Goal: Navigation & Orientation: Find specific page/section

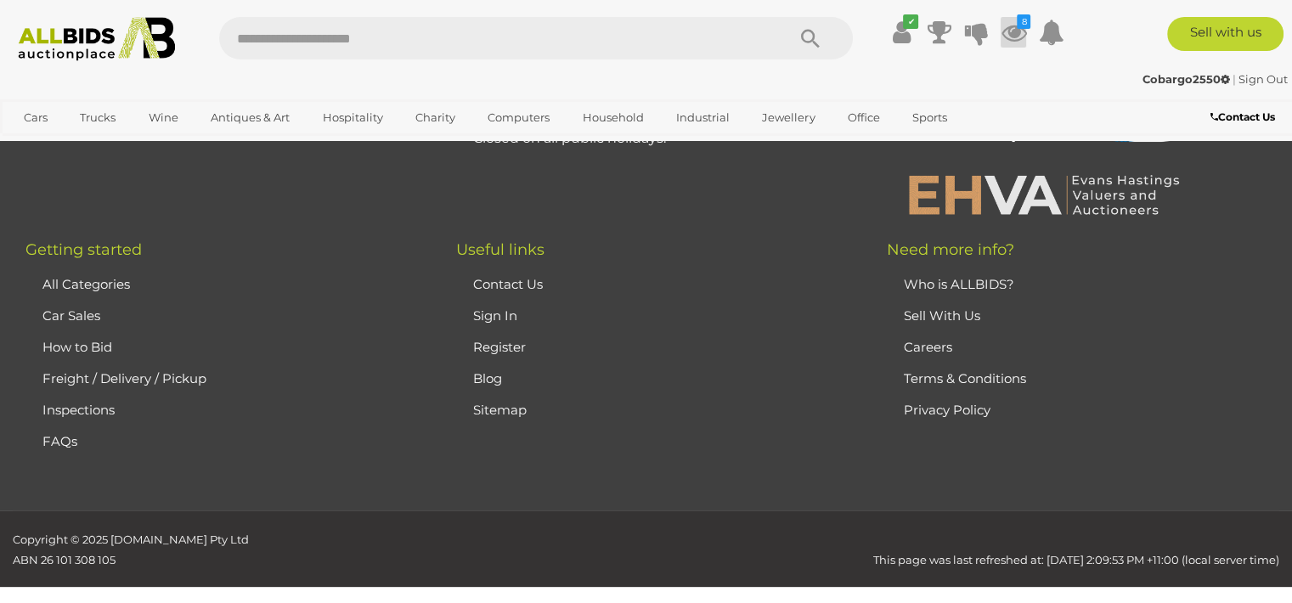
scroll to position [13258, 0]
click at [1008, 25] on icon at bounding box center [1013, 32] width 25 height 31
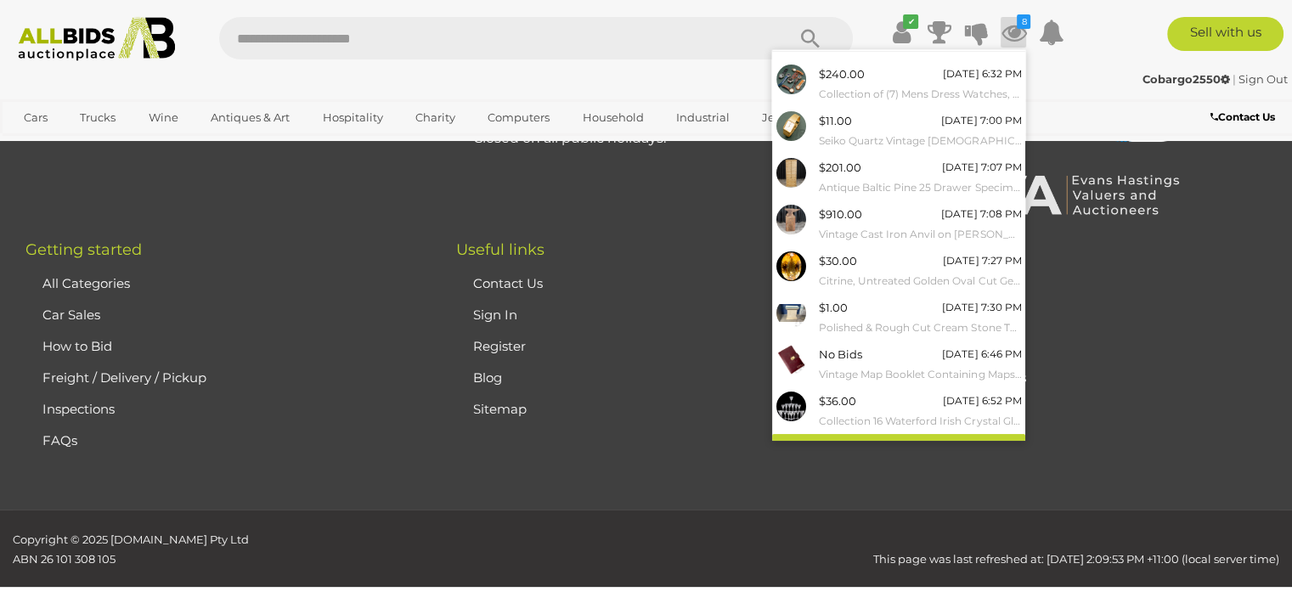
scroll to position [55, 0]
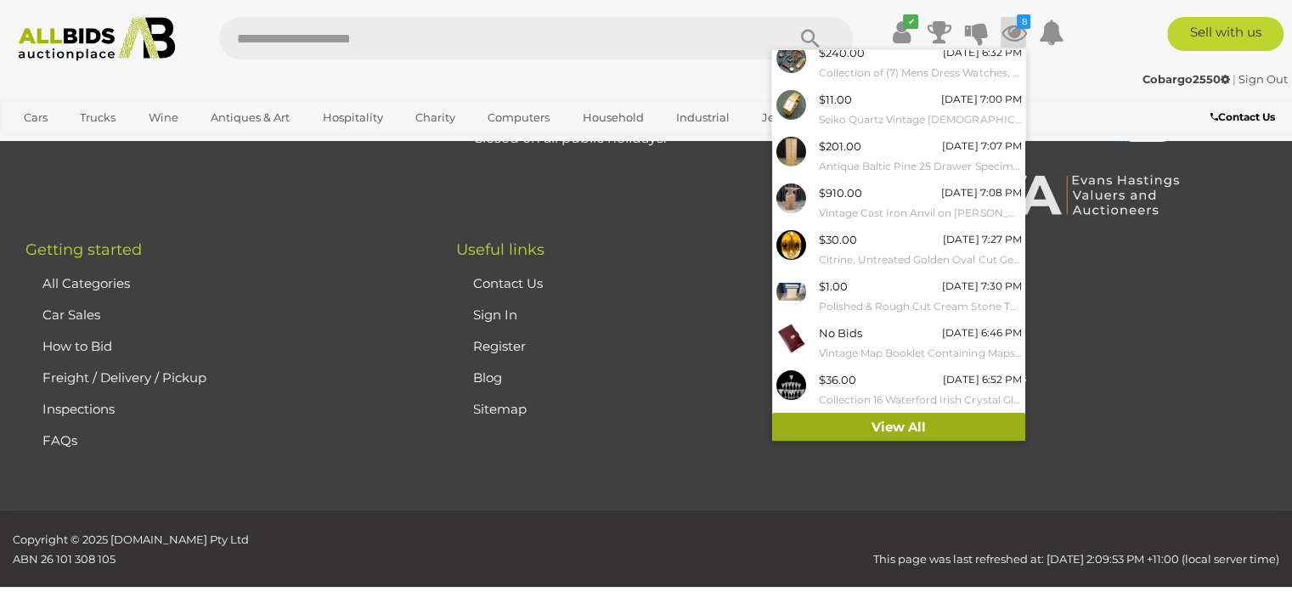
click at [959, 419] on link "View All" at bounding box center [898, 428] width 253 height 30
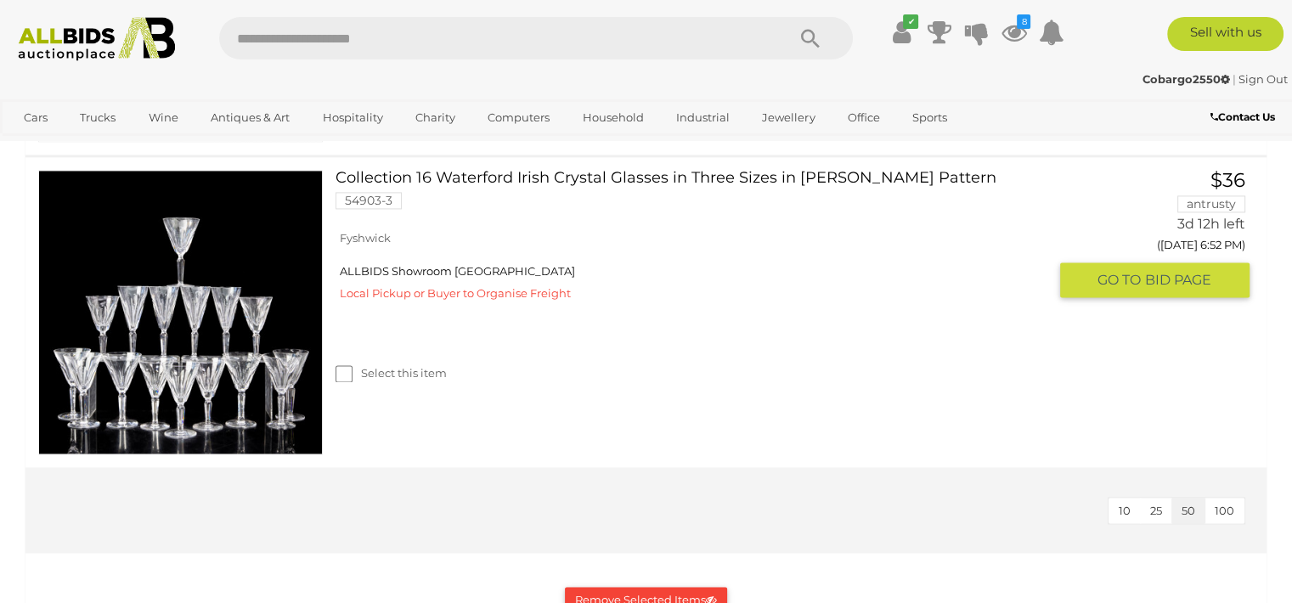
scroll to position [2548, 0]
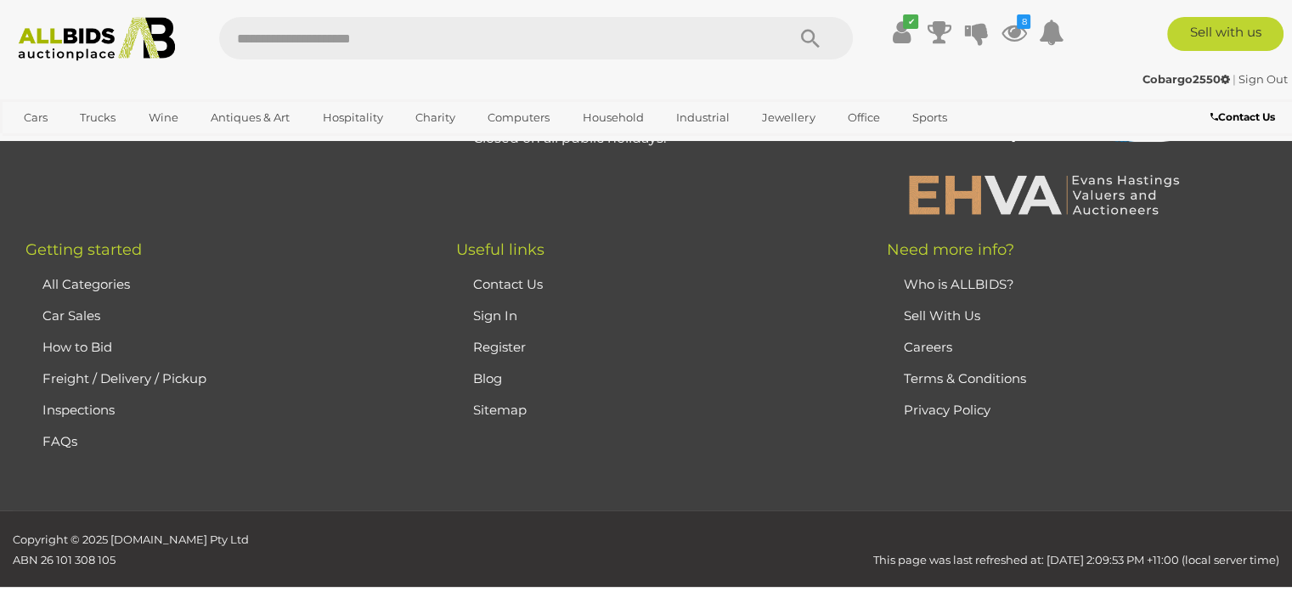
scroll to position [13258, 0]
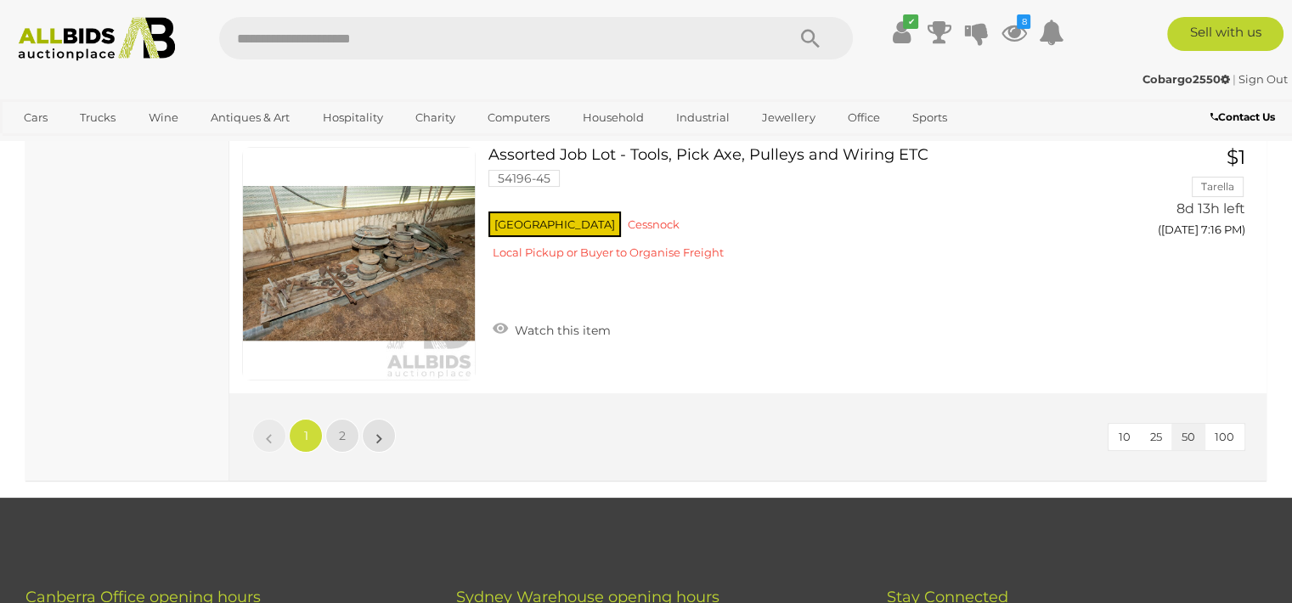
scroll to position [13185, 0]
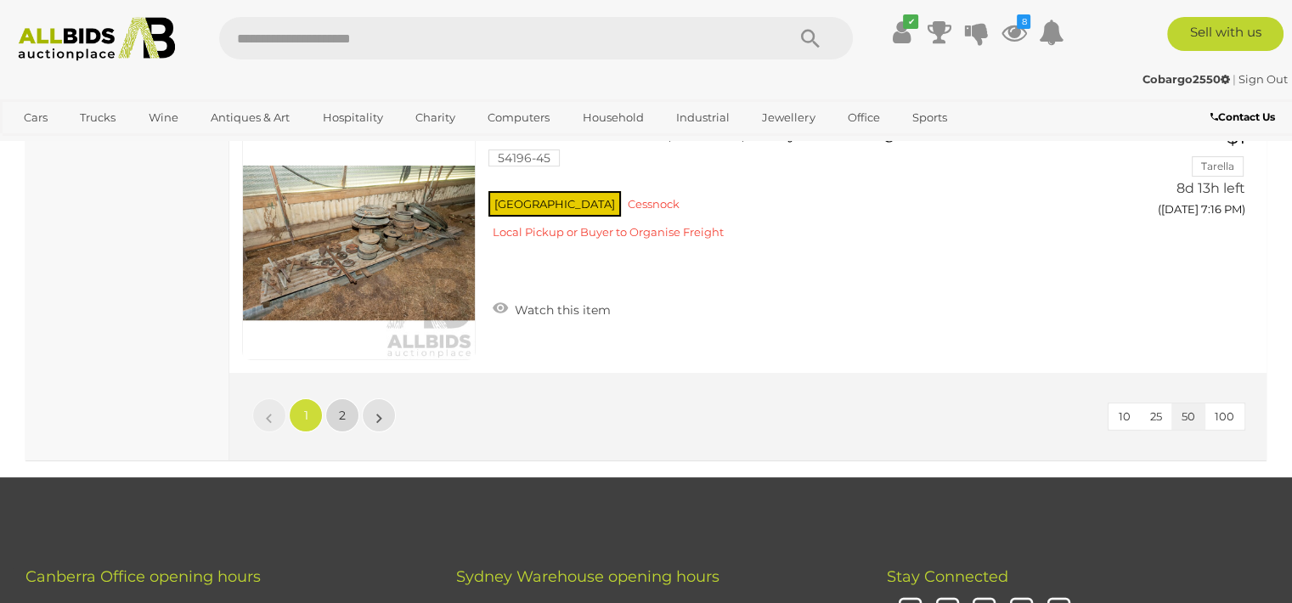
click at [340, 408] on span "2" at bounding box center [342, 415] width 7 height 15
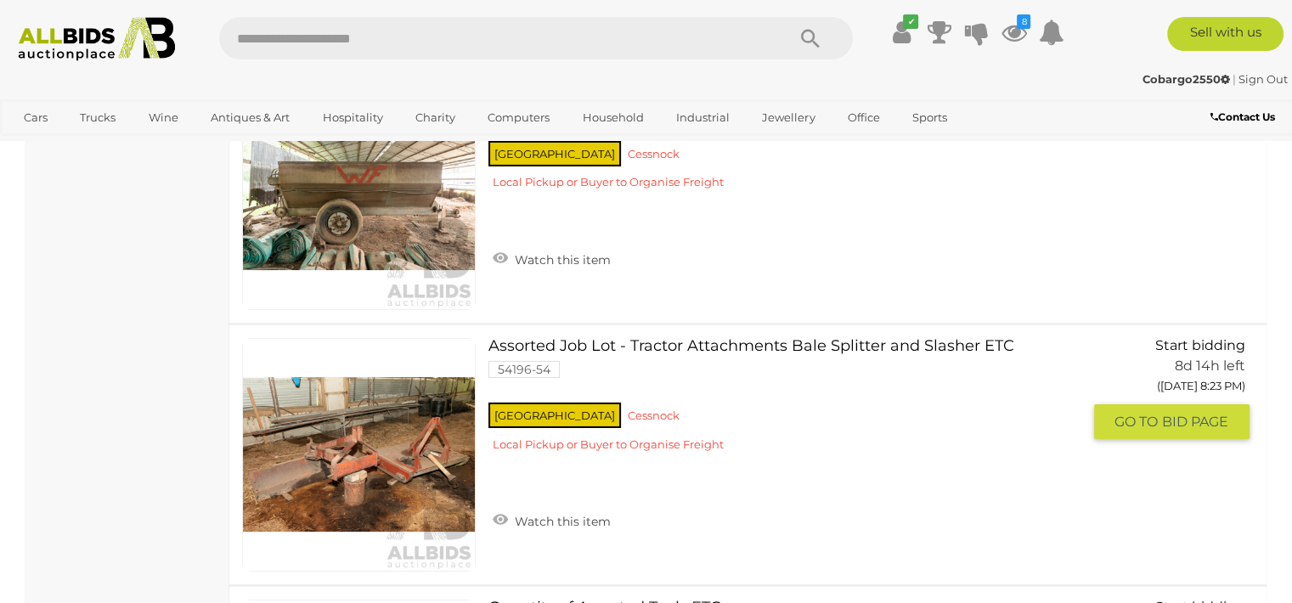
scroll to position [12223, 0]
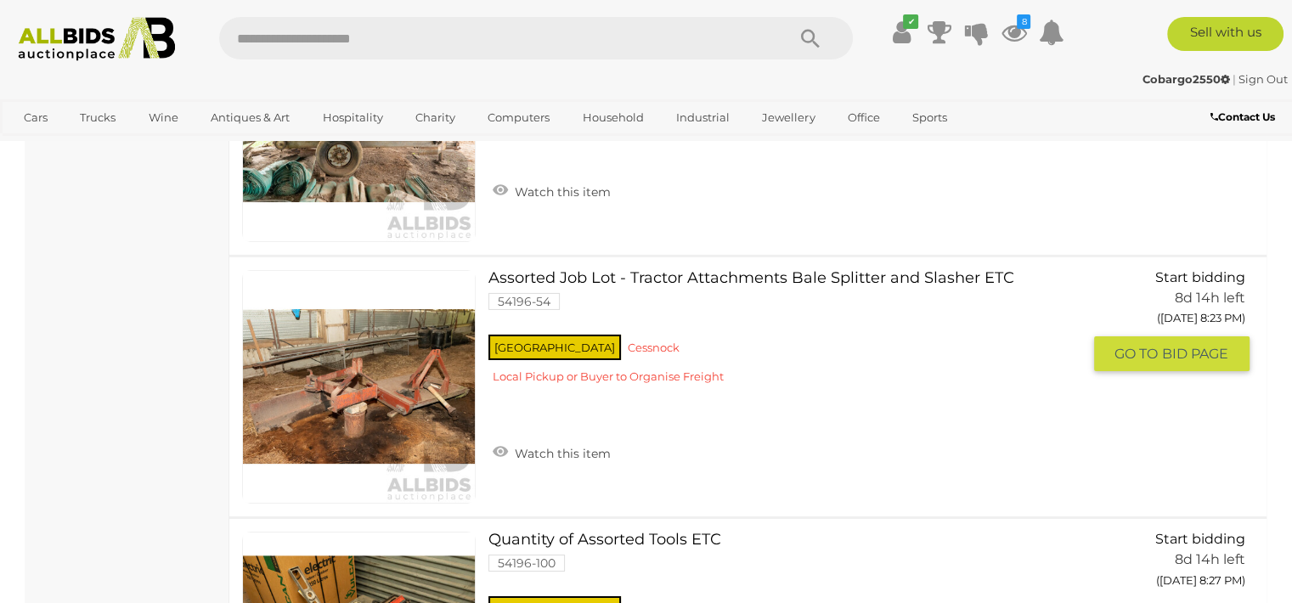
click at [363, 364] on link at bounding box center [359, 387] width 234 height 234
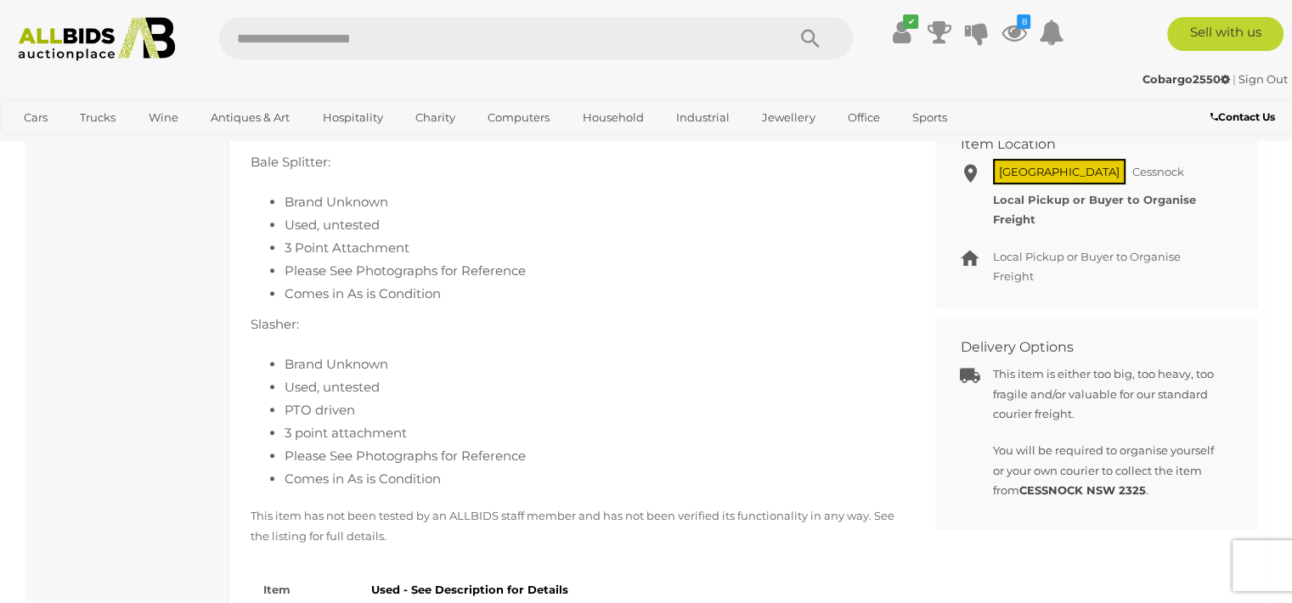
scroll to position [781, 0]
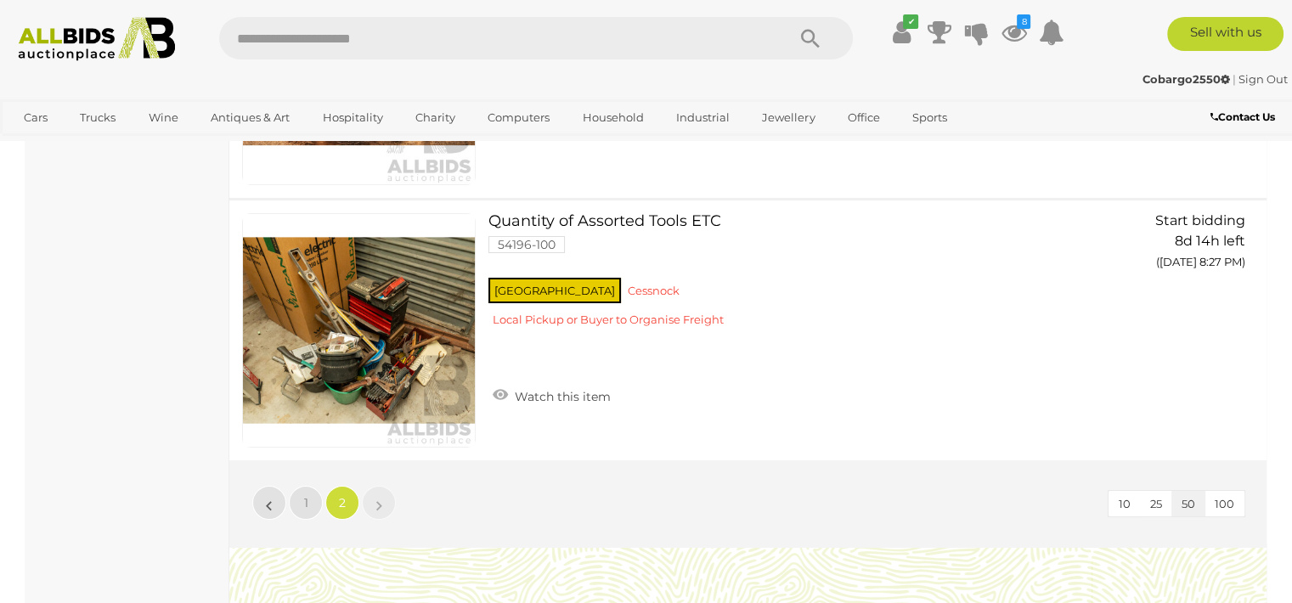
scroll to position [12366, 0]
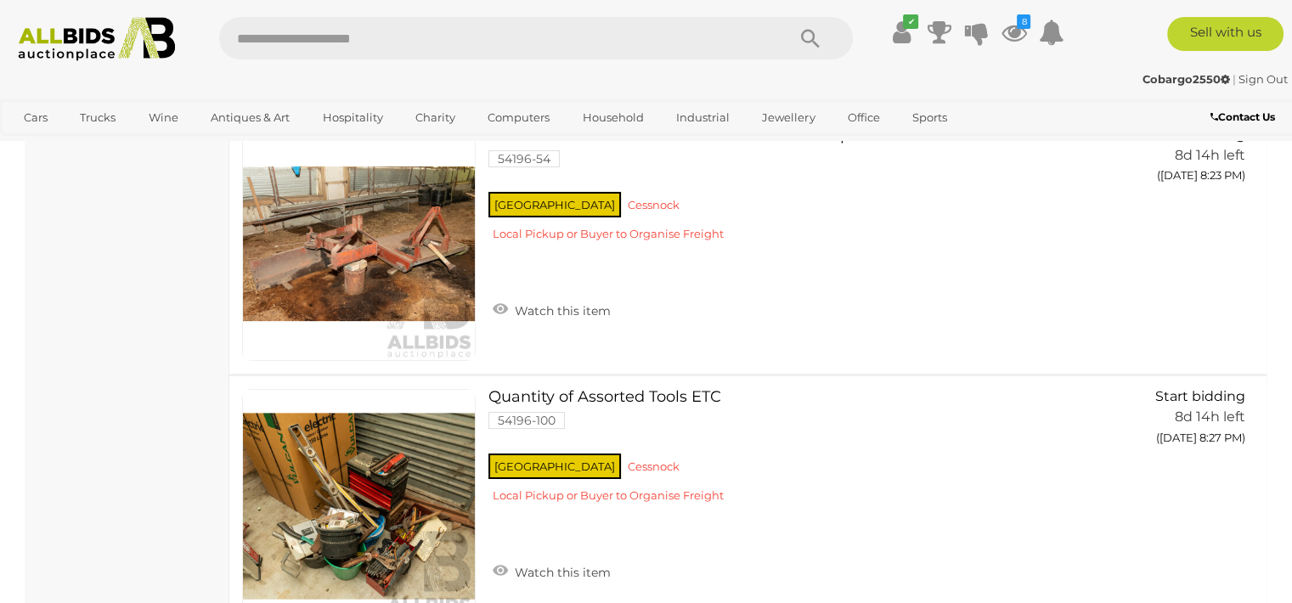
scroll to position [265, 0]
